Goal: Browse casually: Explore the website without a specific task or goal

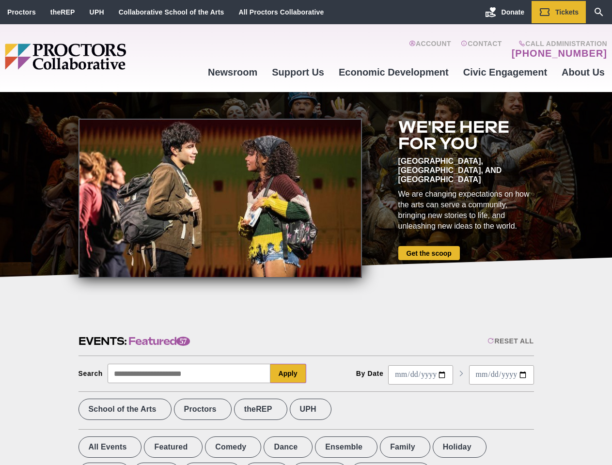
click at [306, 232] on div at bounding box center [219, 198] width 283 height 159
click at [509, 341] on div "Reset All" at bounding box center [510, 341] width 46 height 8
click at [288, 373] on button "Apply" at bounding box center [288, 373] width 36 height 19
